Goal: Information Seeking & Learning: Compare options

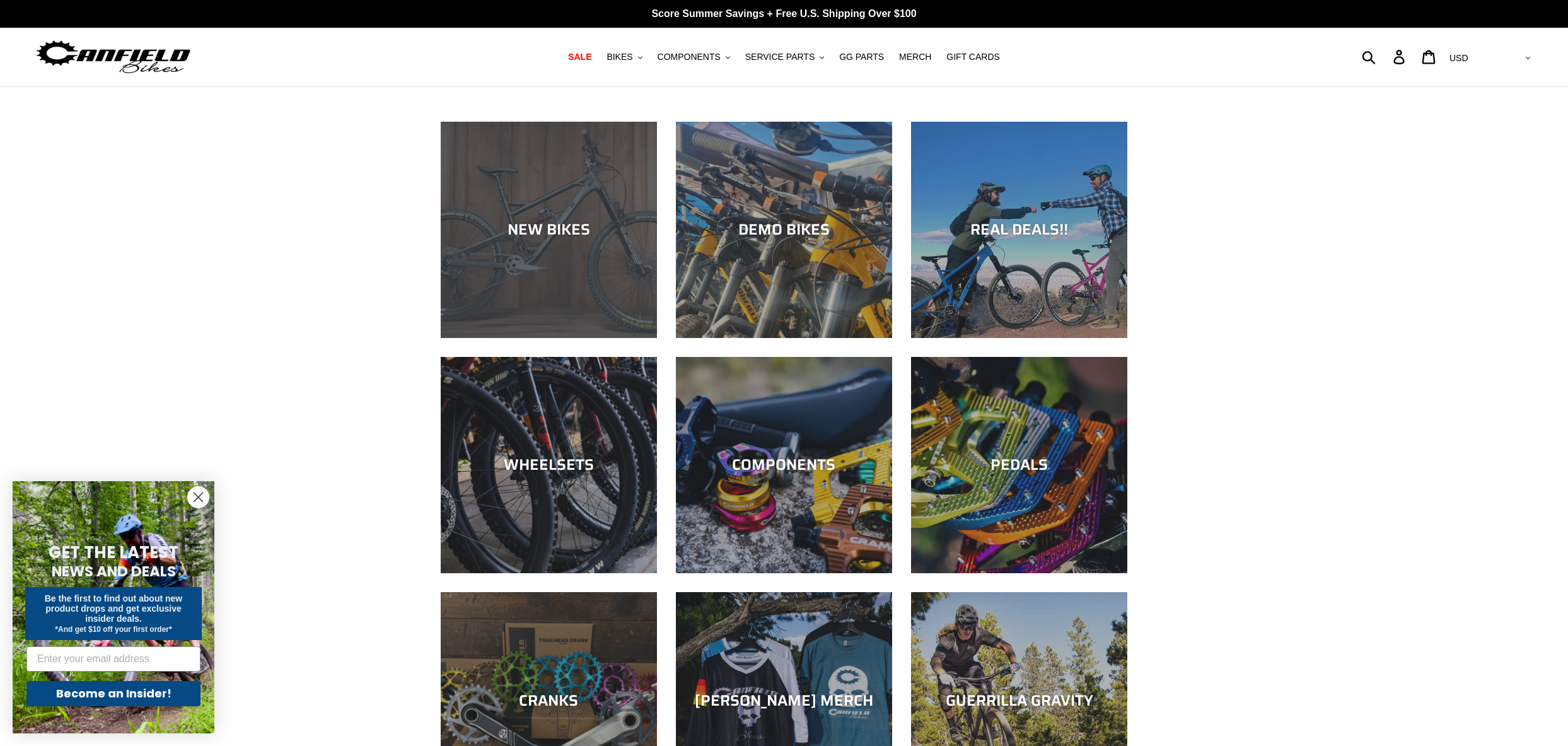
click at [569, 236] on div "NEW BIKES" at bounding box center [549, 229] width 216 height 18
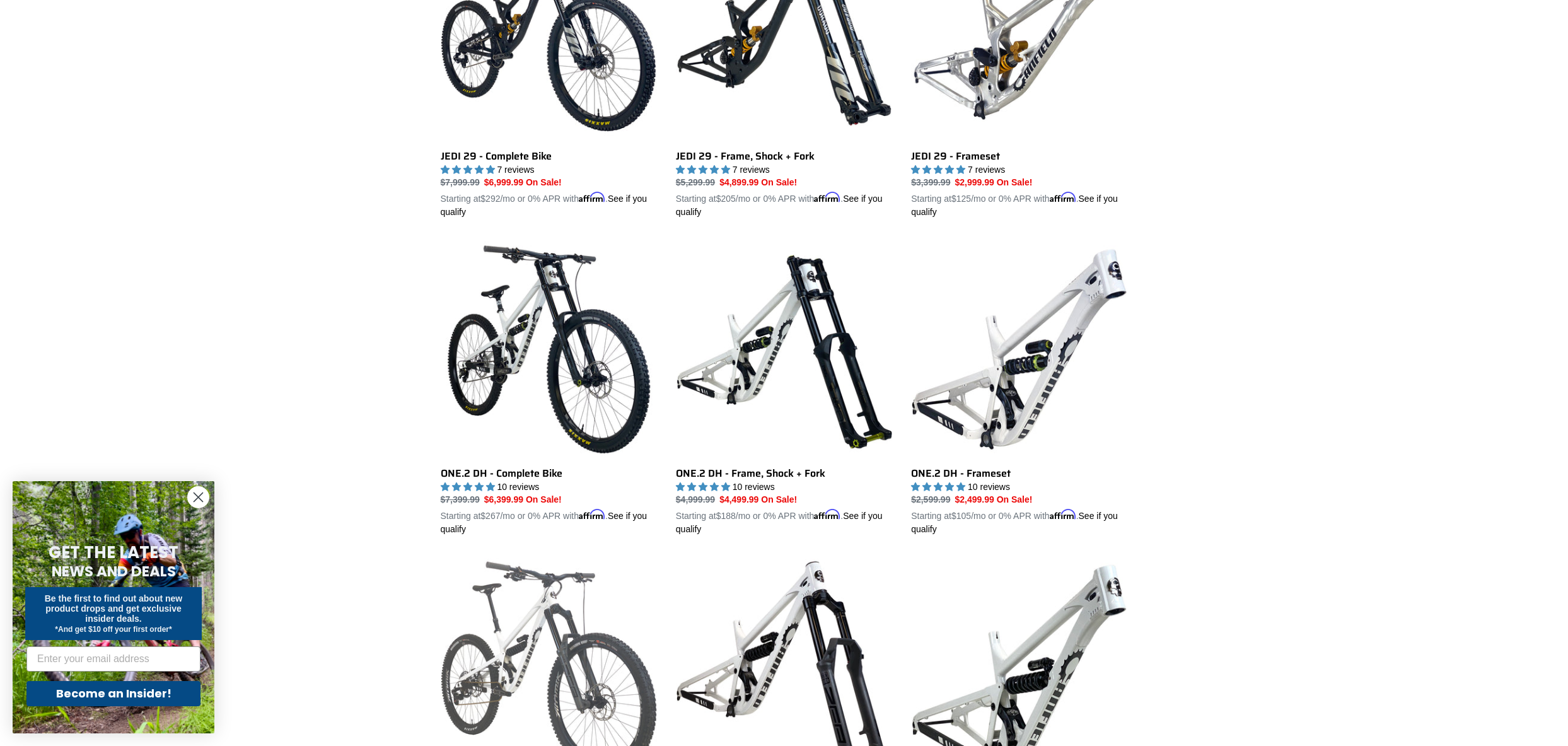
scroll to position [529, 0]
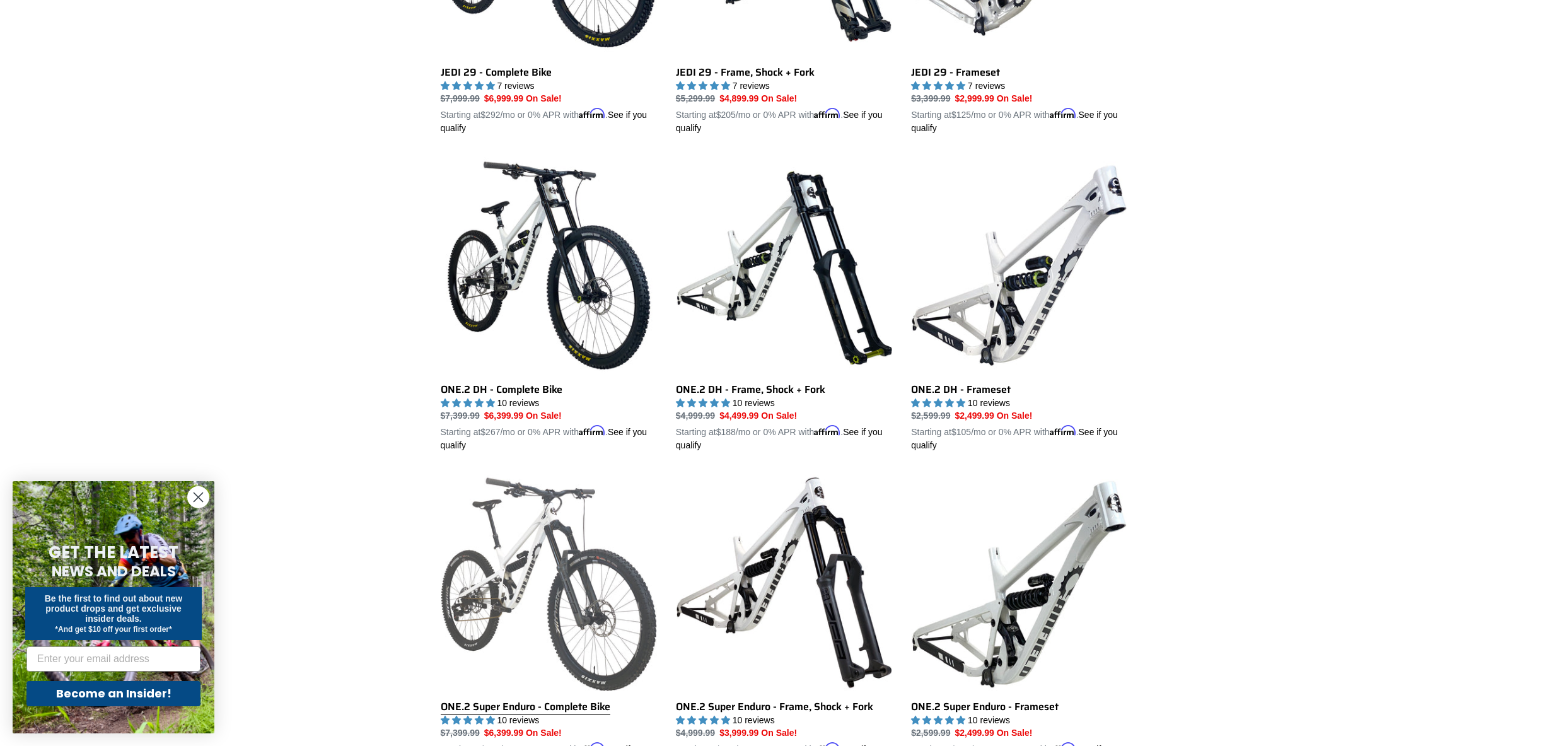
click at [565, 620] on link "ONE.2 Super Enduro - Complete Bike" at bounding box center [549, 622] width 216 height 295
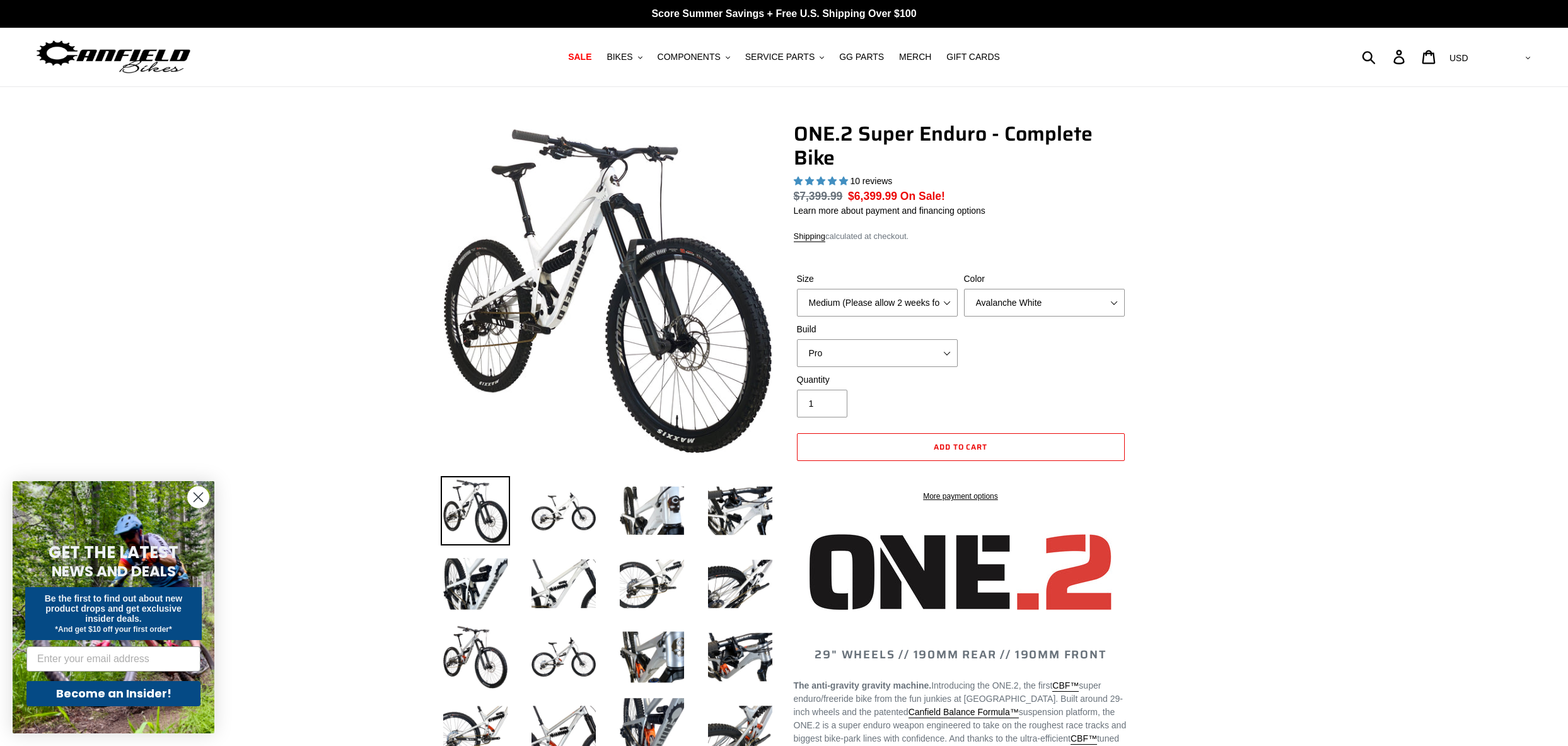
select select "highest-rating"
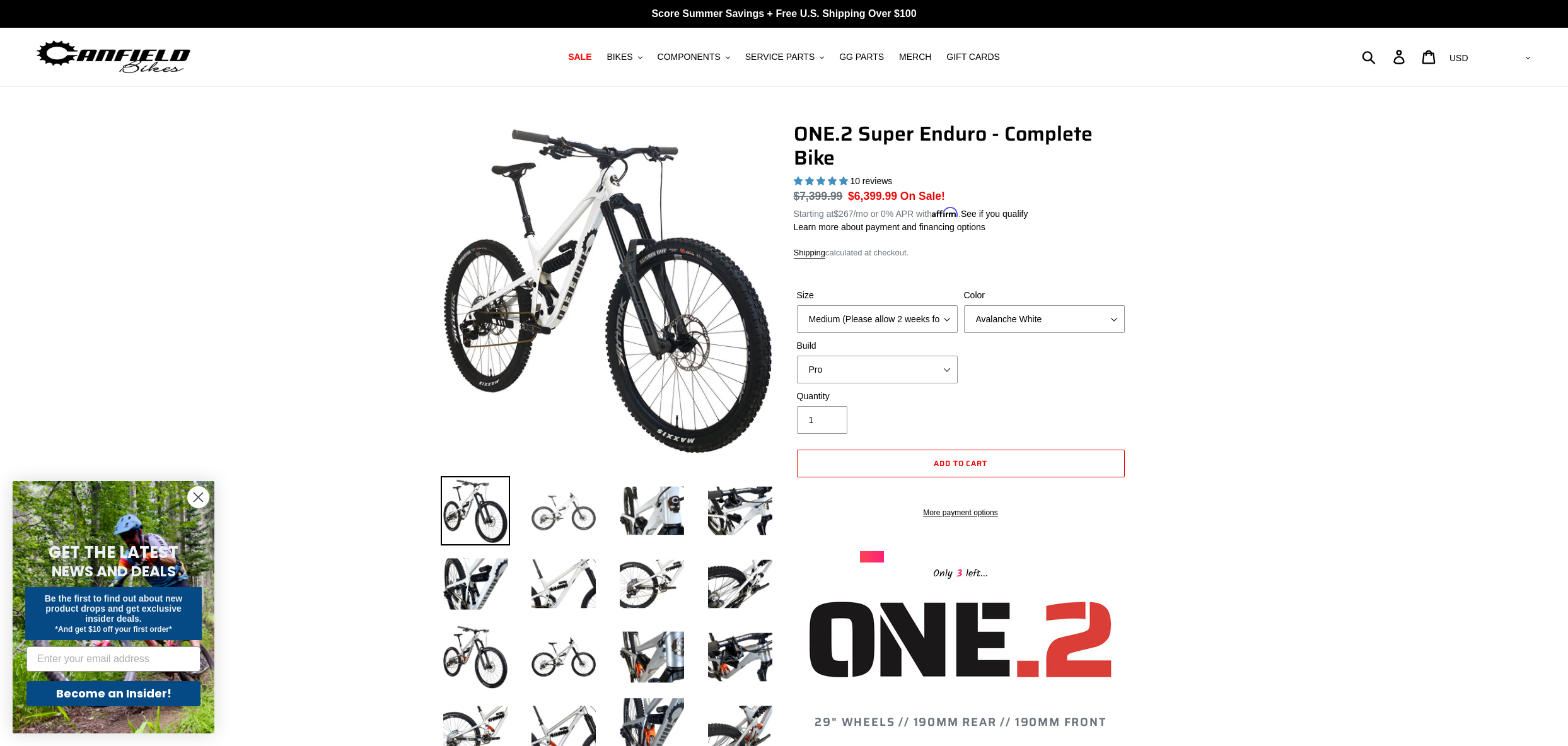
click at [555, 515] on img at bounding box center [563, 511] width 70 height 70
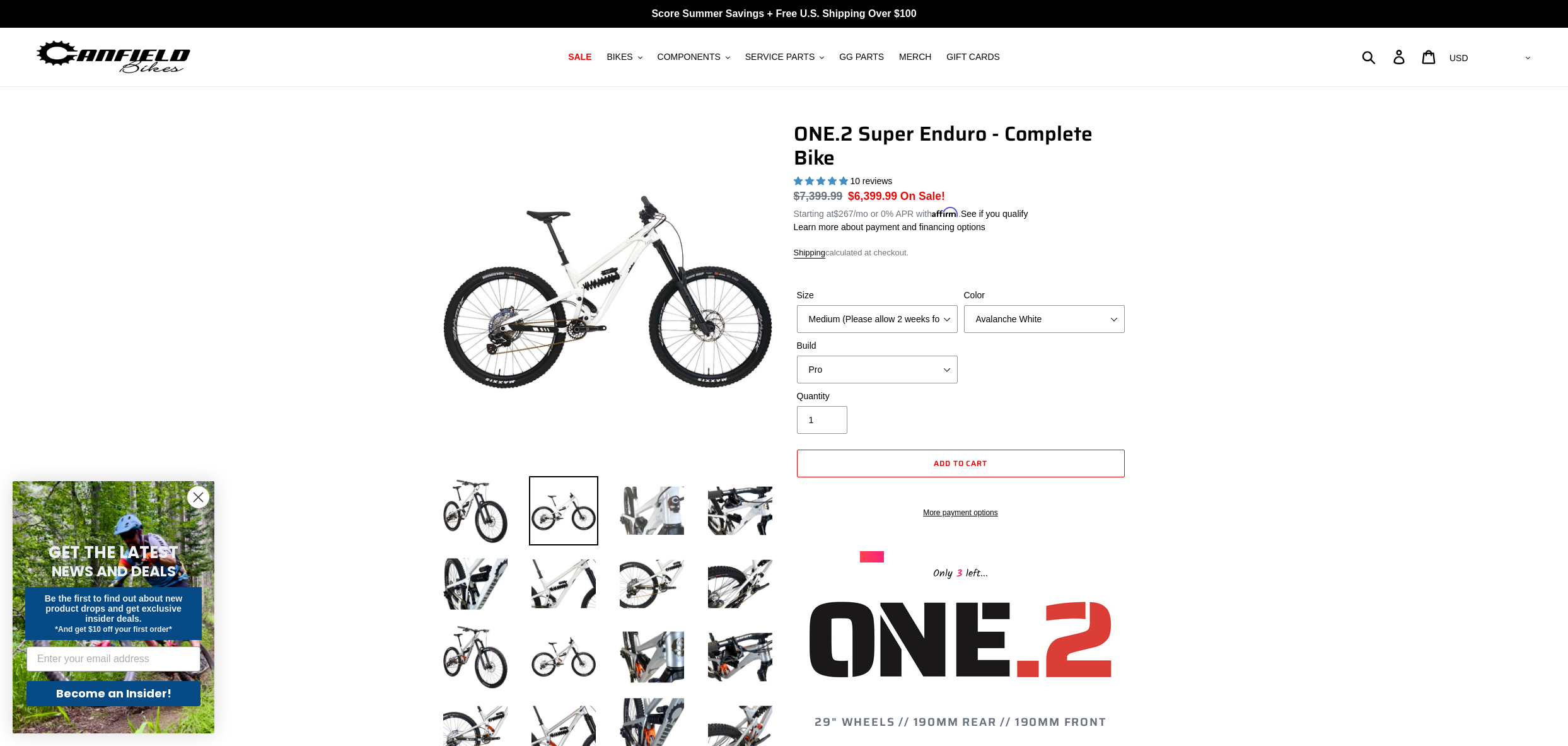
click at [658, 511] on img at bounding box center [652, 511] width 70 height 70
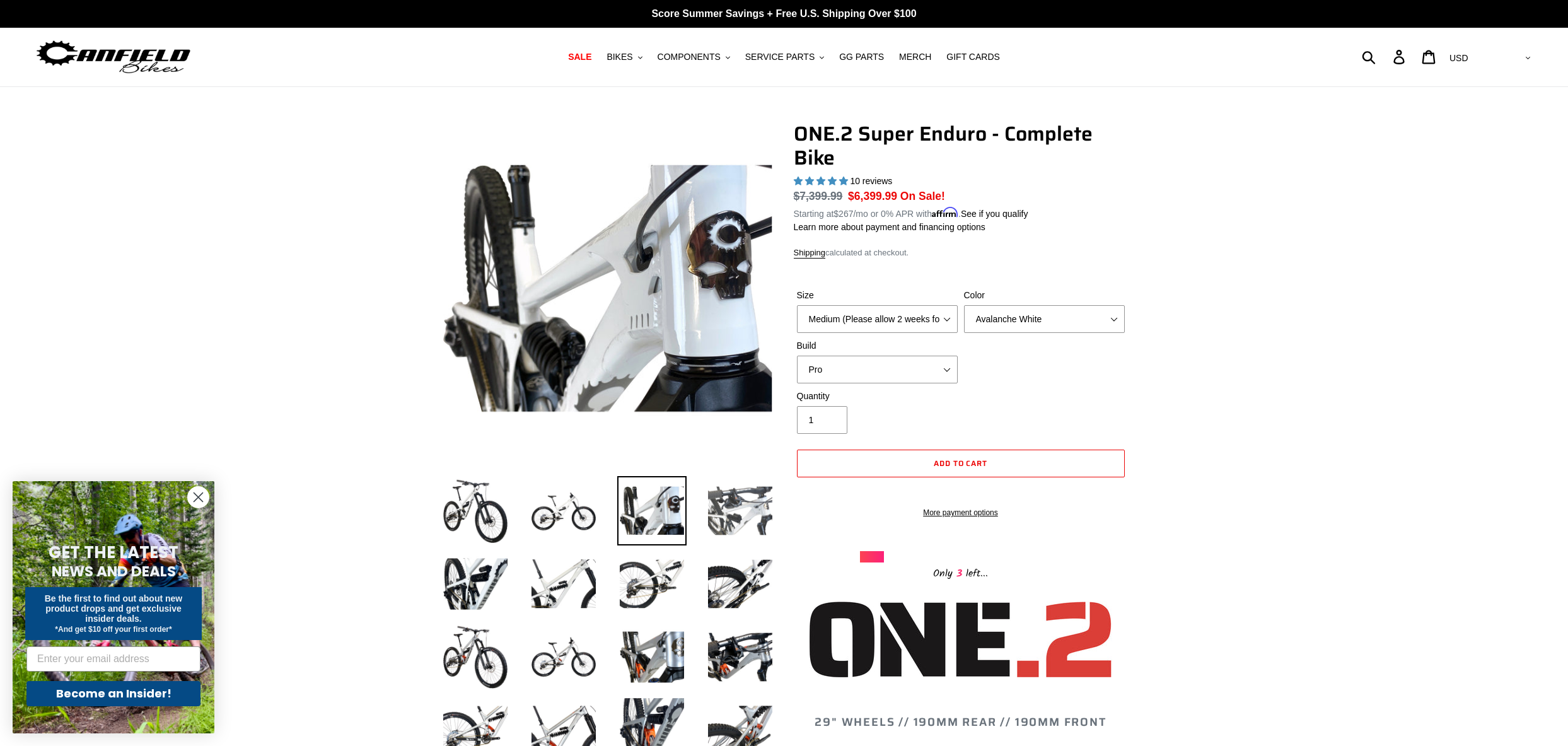
click at [722, 523] on img at bounding box center [740, 511] width 70 height 70
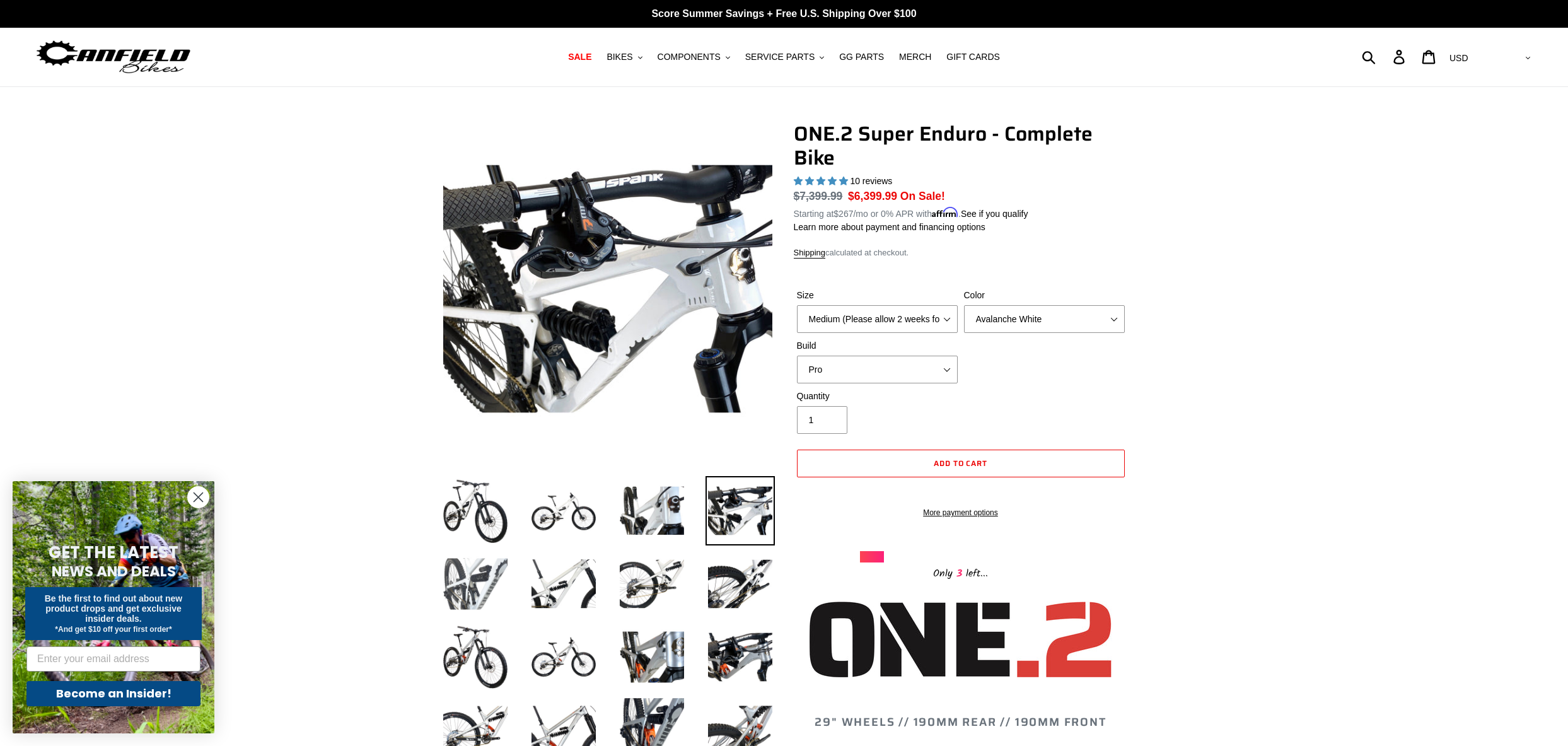
click at [471, 579] on img at bounding box center [475, 584] width 70 height 70
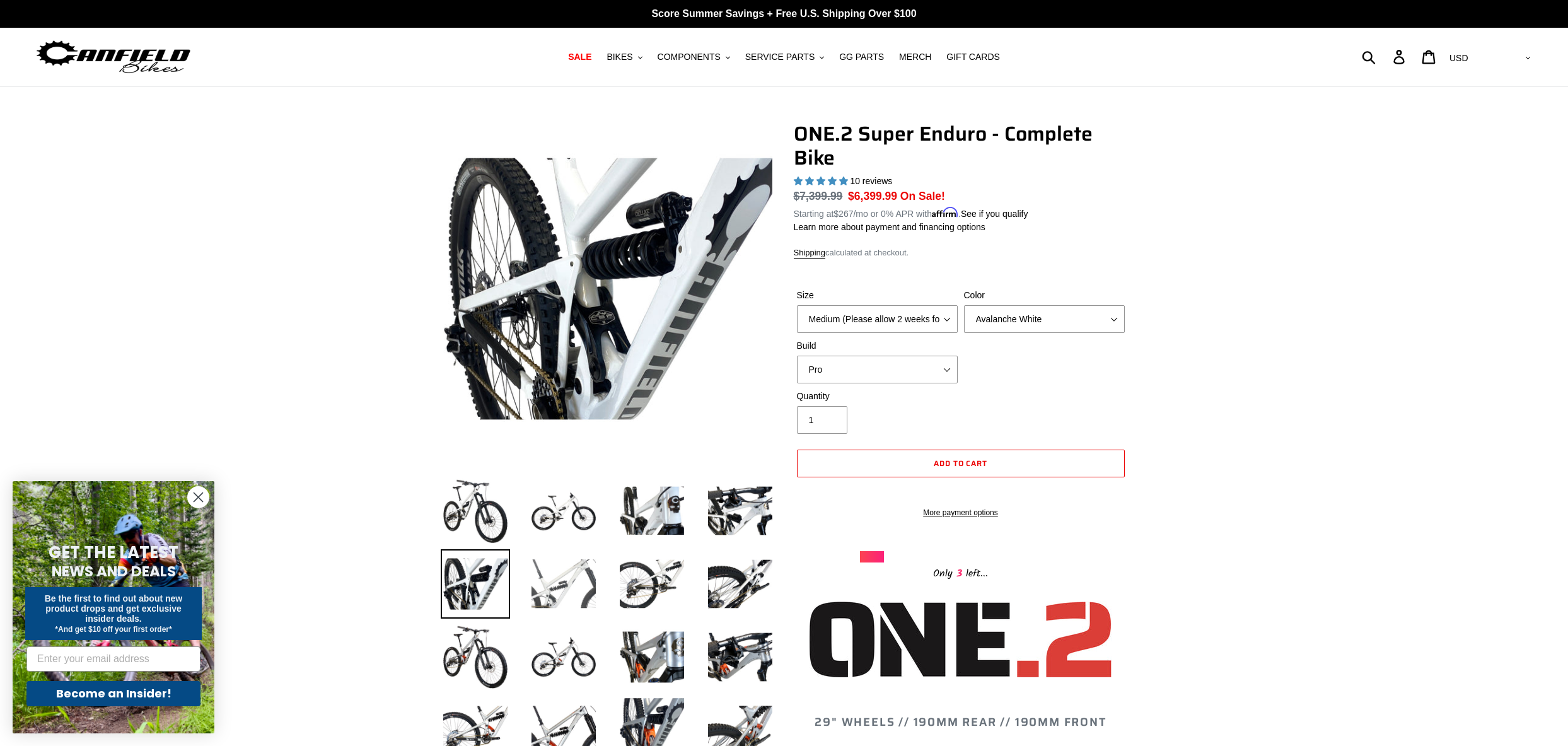
click at [565, 588] on img at bounding box center [563, 584] width 70 height 70
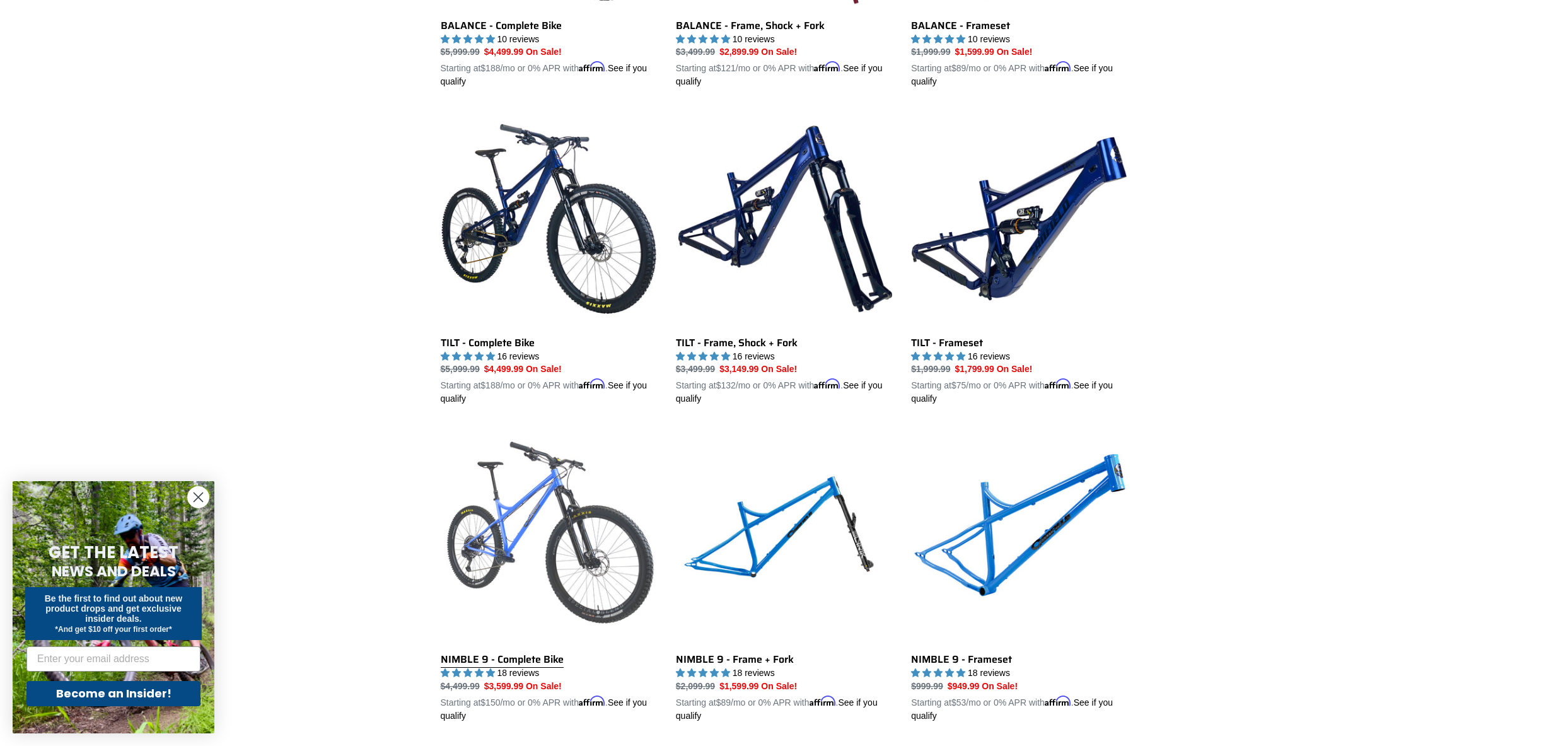
scroll to position [1529, 0]
click at [596, 503] on link "NIMBLE 9 - Complete Bike" at bounding box center [549, 574] width 216 height 295
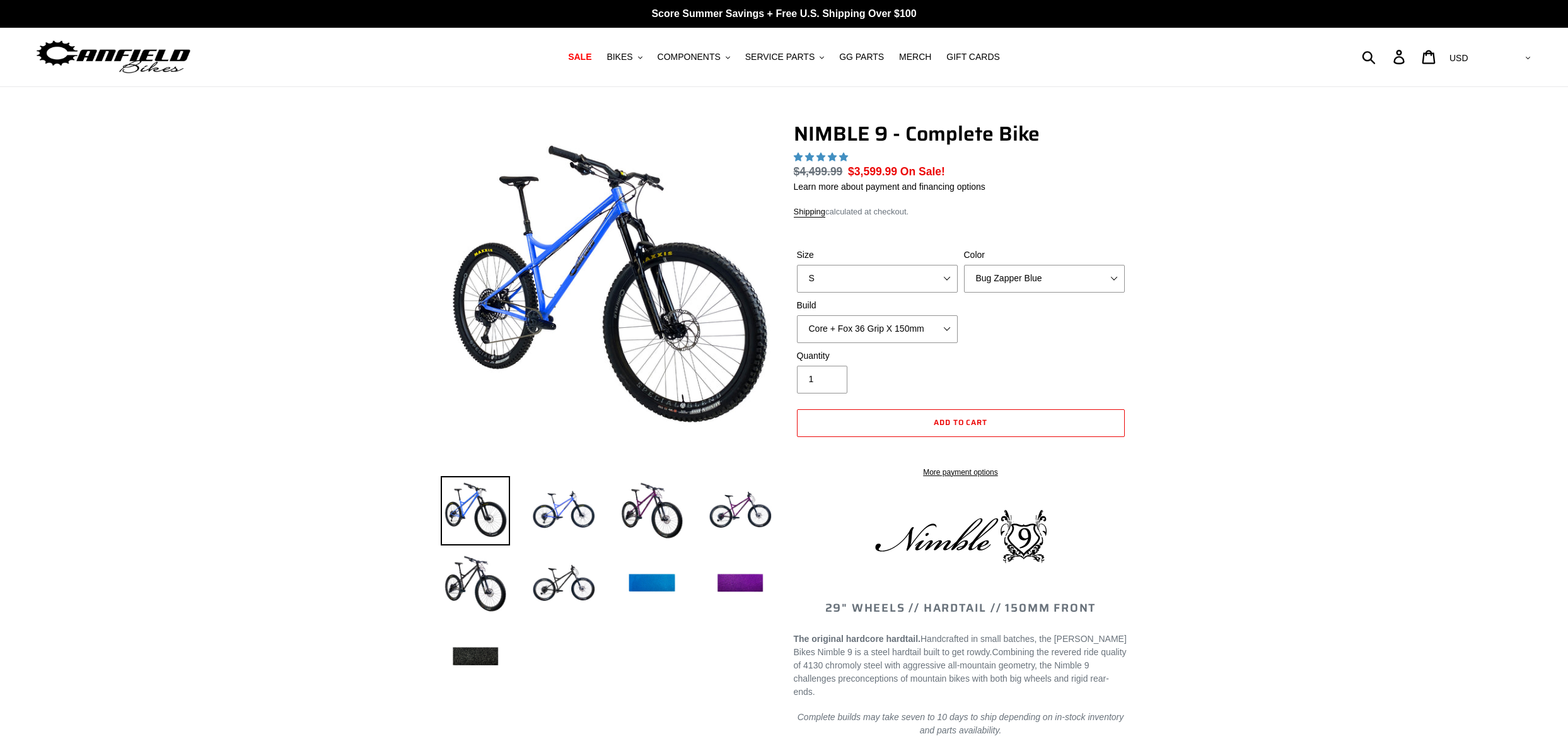
select select "highest-rating"
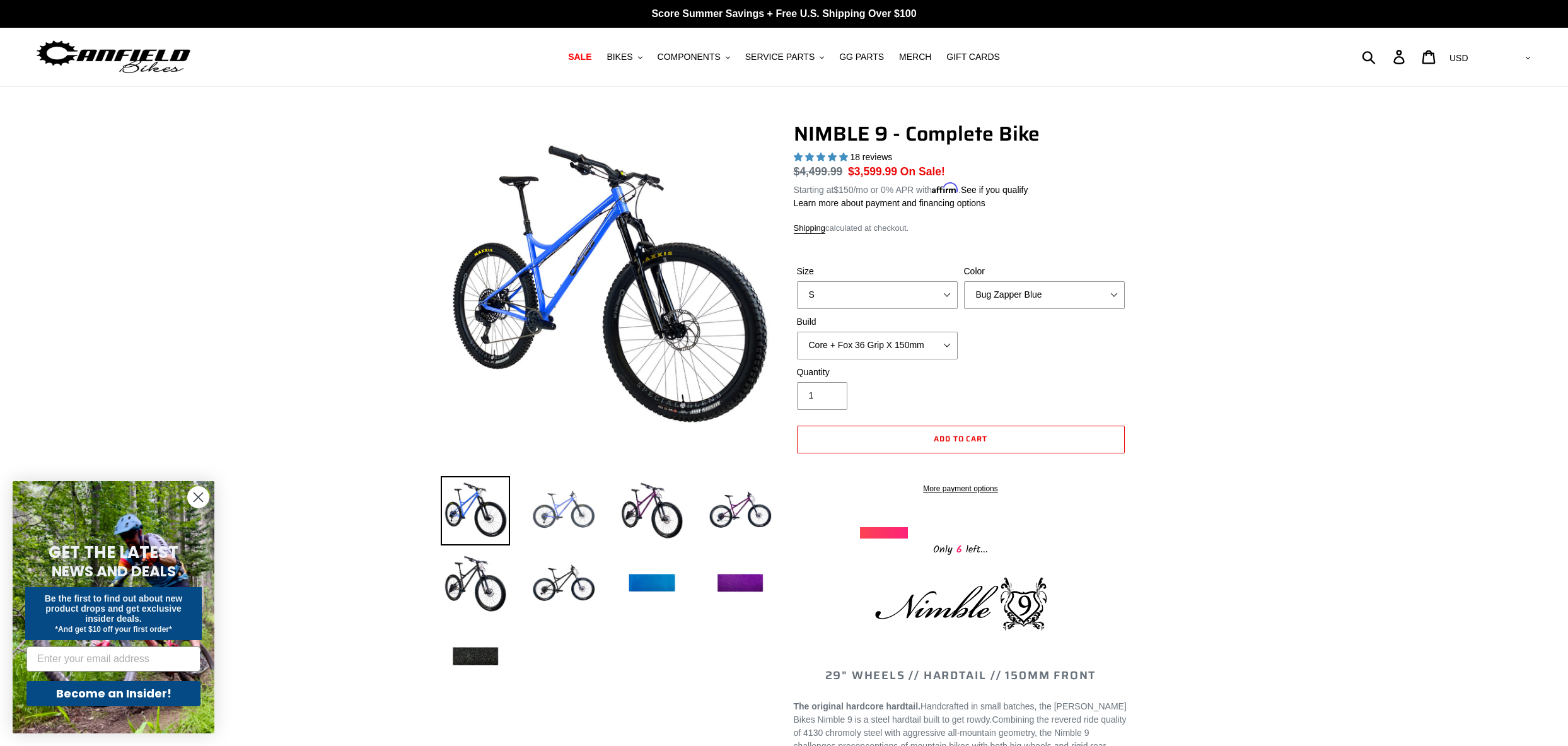
click at [563, 508] on img at bounding box center [563, 511] width 70 height 70
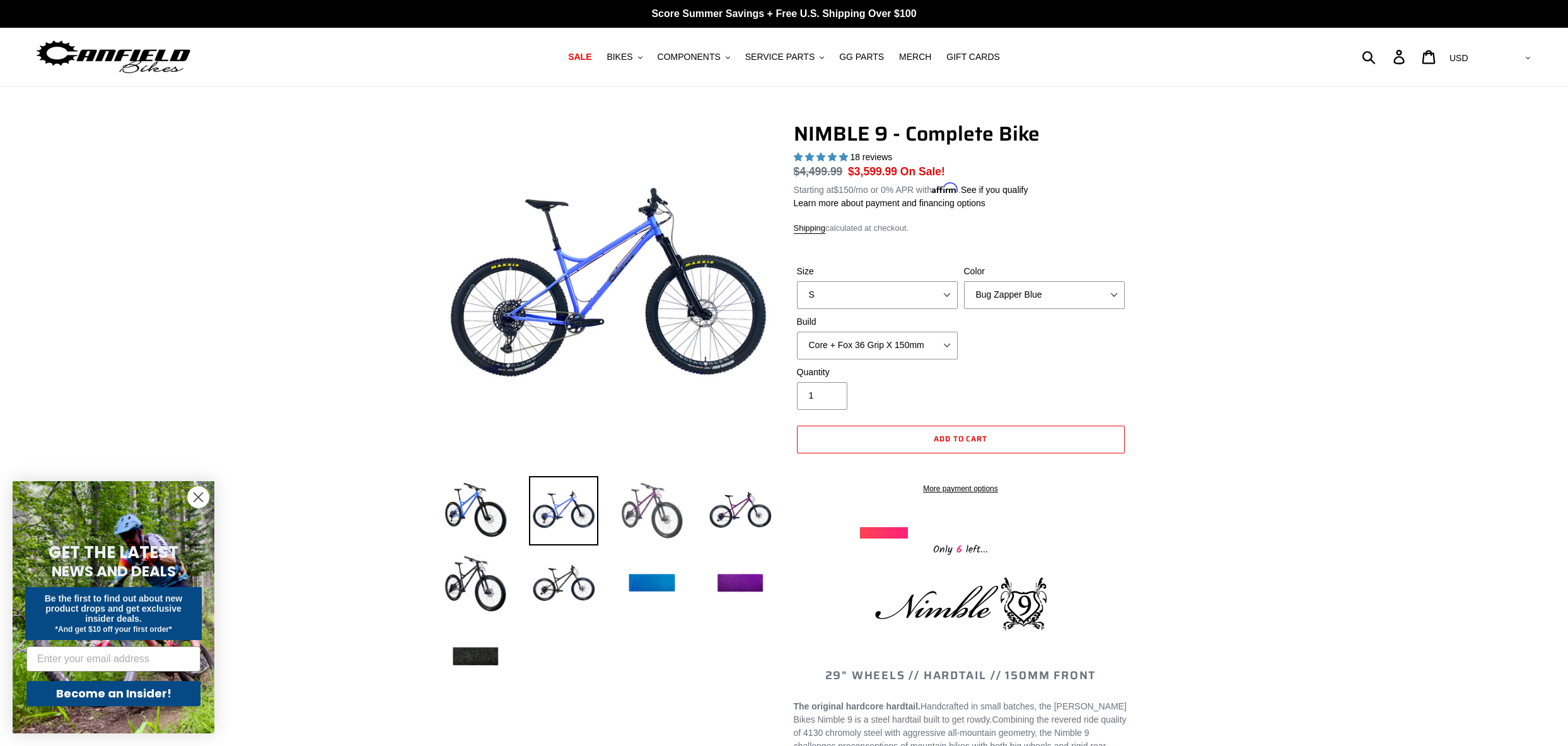
click at [622, 526] on img at bounding box center [652, 511] width 70 height 70
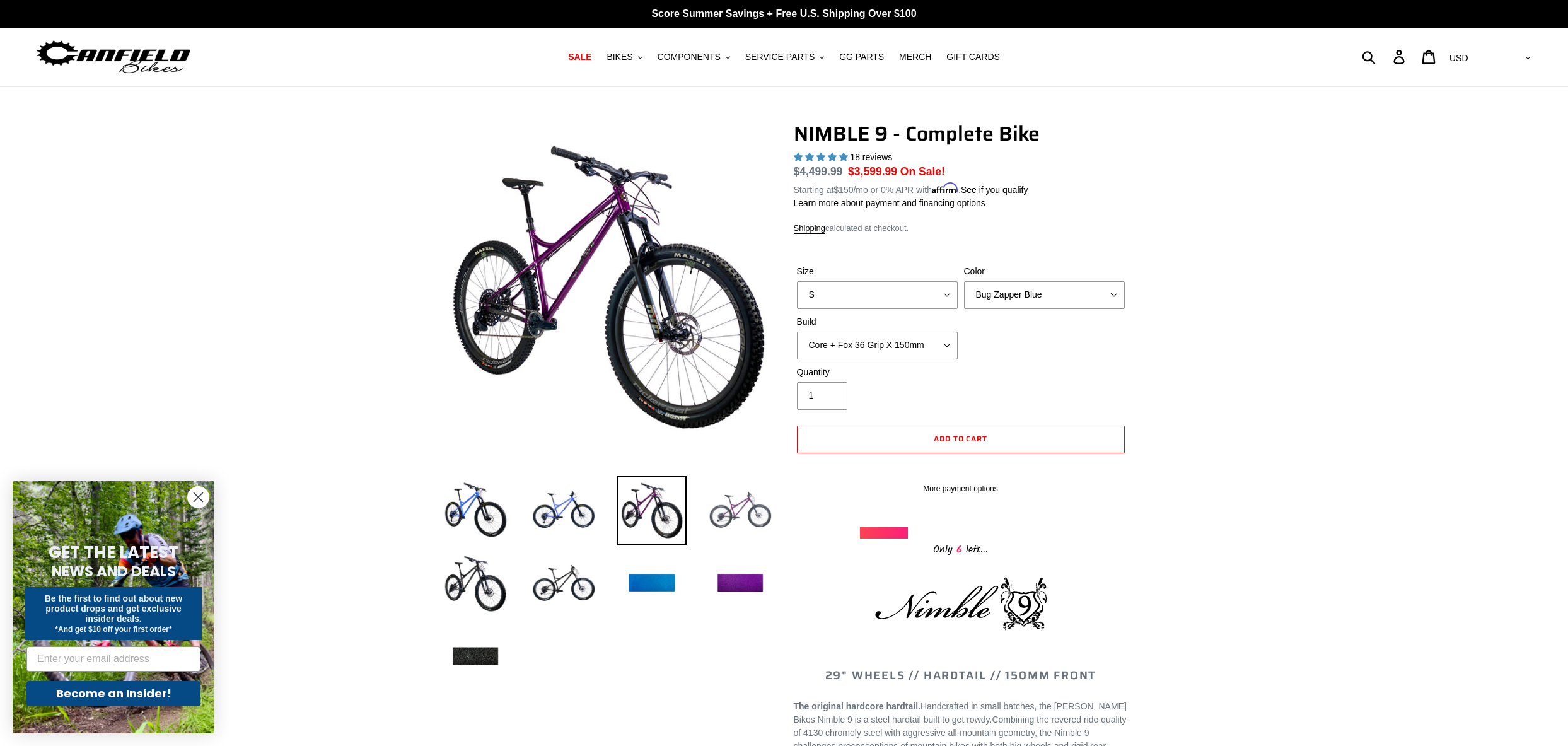
click at [729, 527] on img at bounding box center [740, 511] width 70 height 70
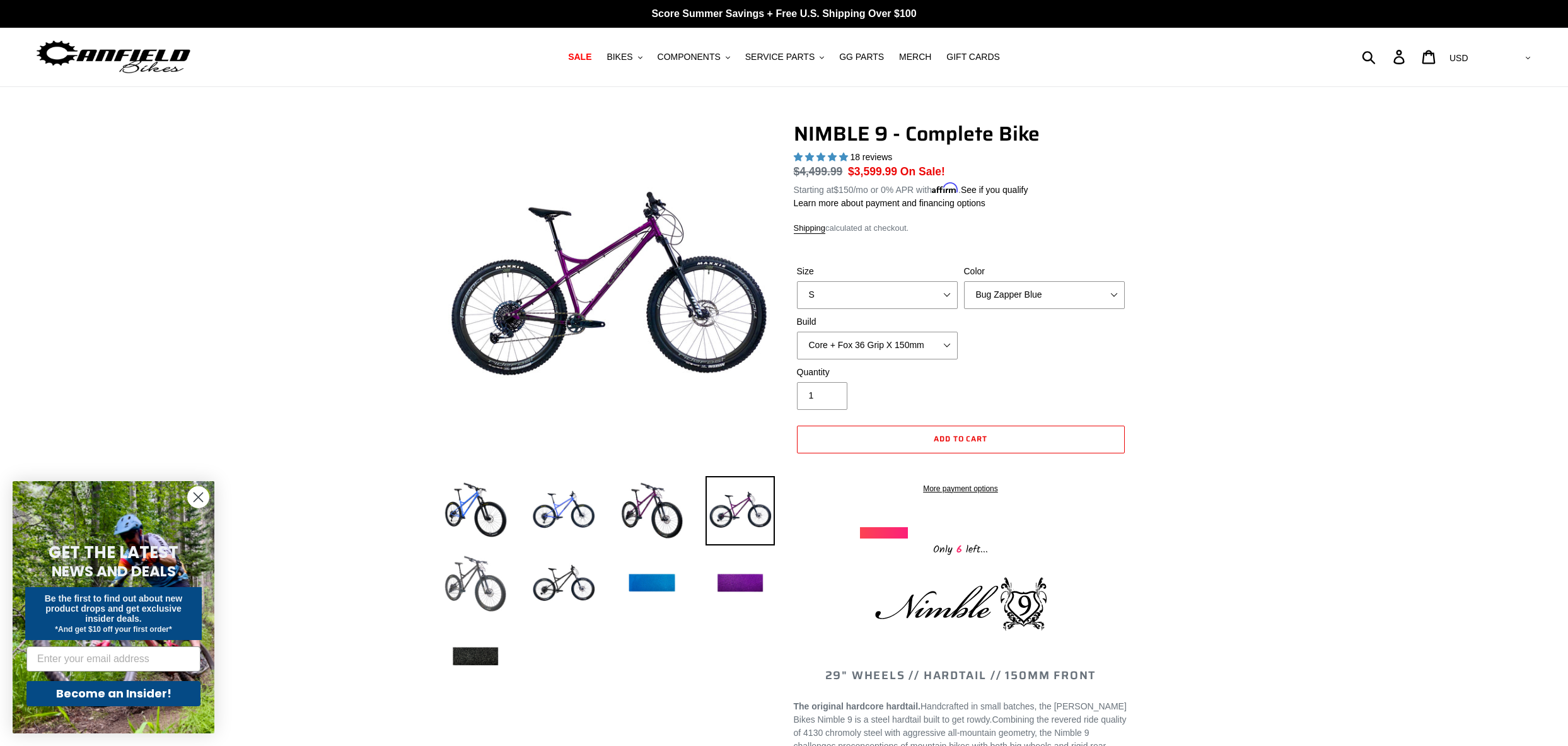
click at [462, 575] on img at bounding box center [475, 584] width 70 height 70
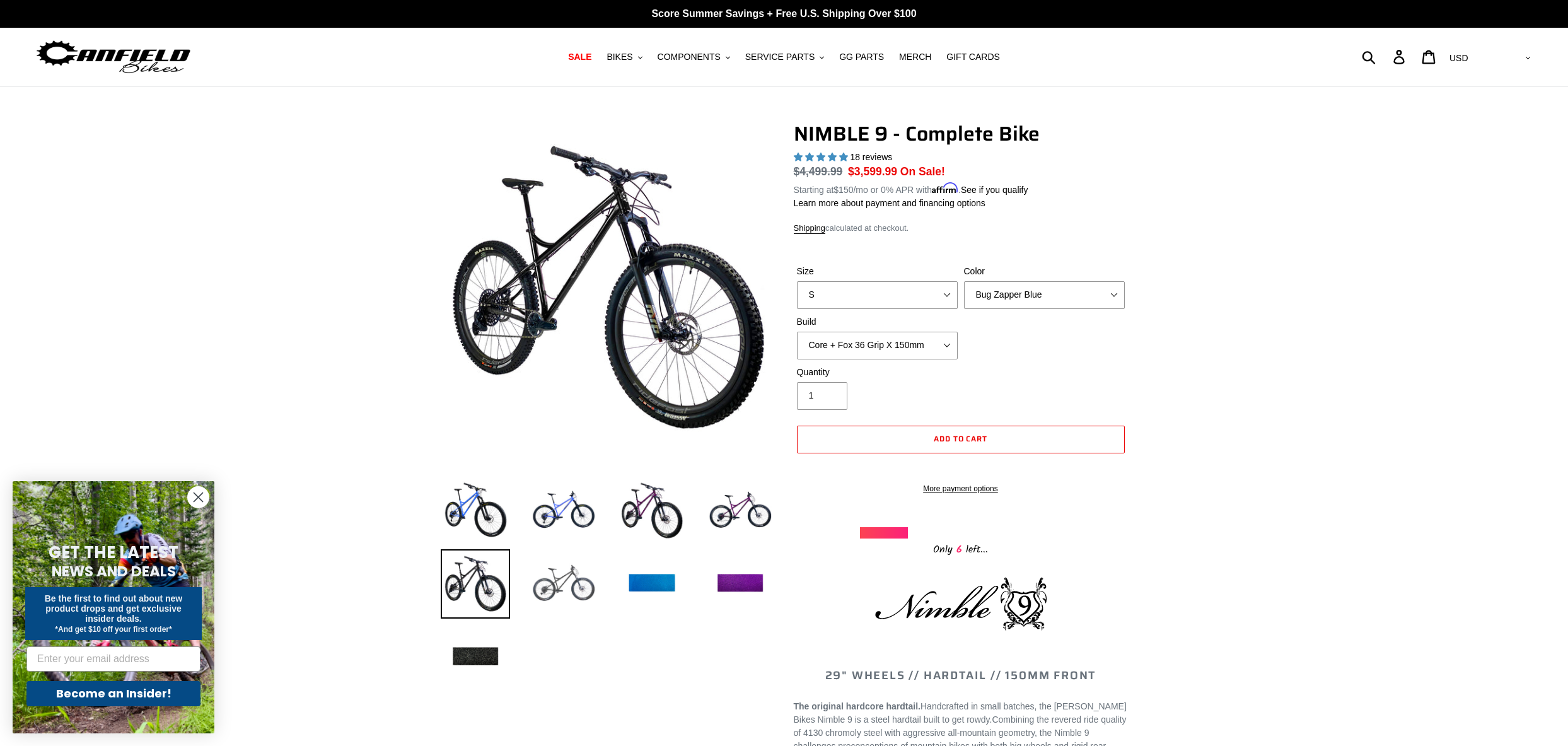
click at [566, 597] on img at bounding box center [563, 584] width 70 height 70
